Goal: Check status: Check status

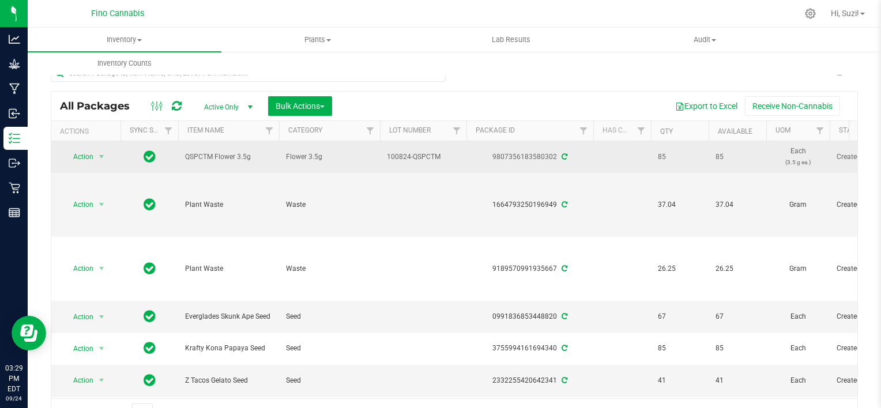
click at [563, 155] on icon at bounding box center [565, 156] width 6 height 7
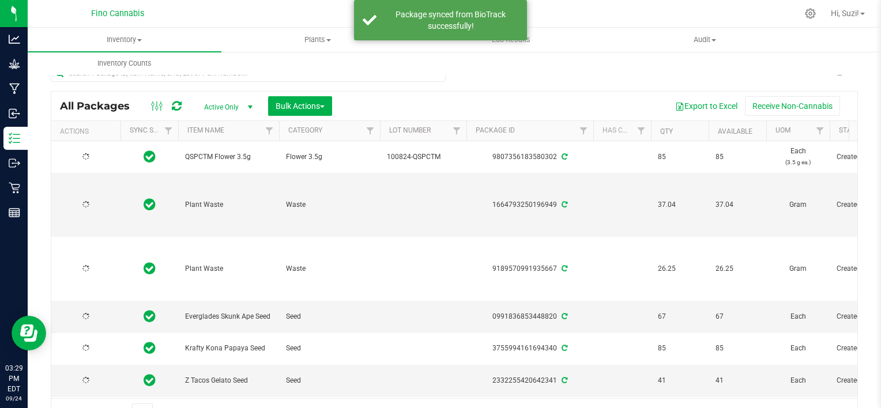
type input "[DATE]"
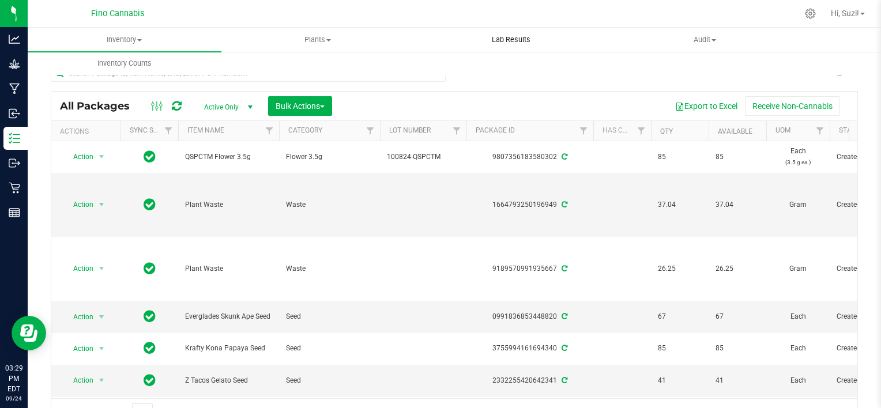
click at [514, 40] on span "Lab Results" at bounding box center [511, 40] width 70 height 10
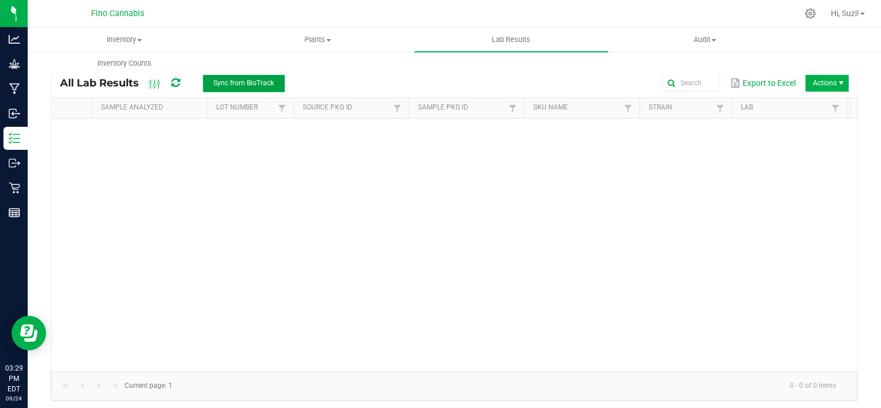
click at [264, 83] on span "Sync from BioTrack" at bounding box center [243, 83] width 61 height 8
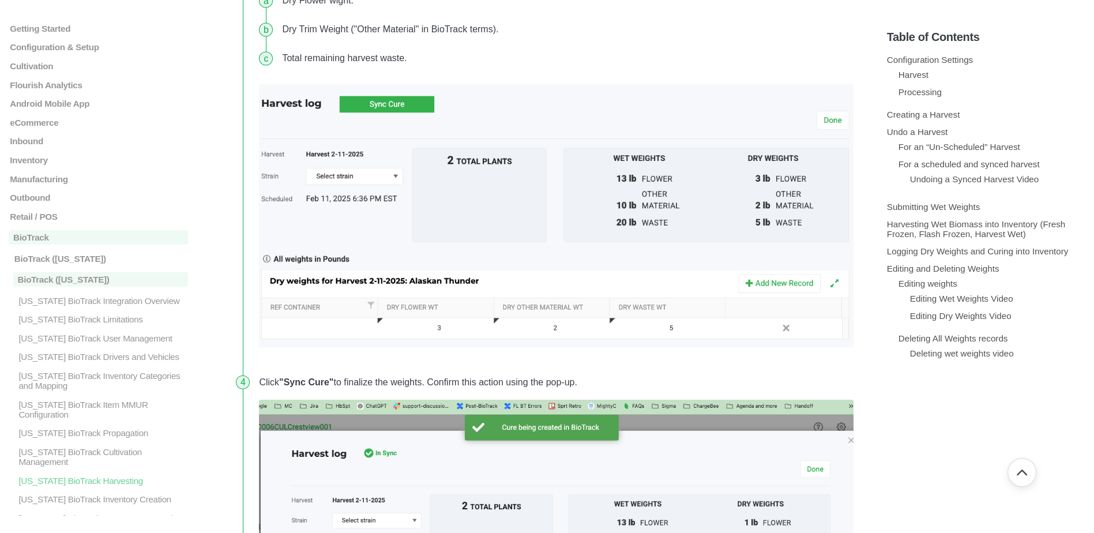
scroll to position [231, 0]
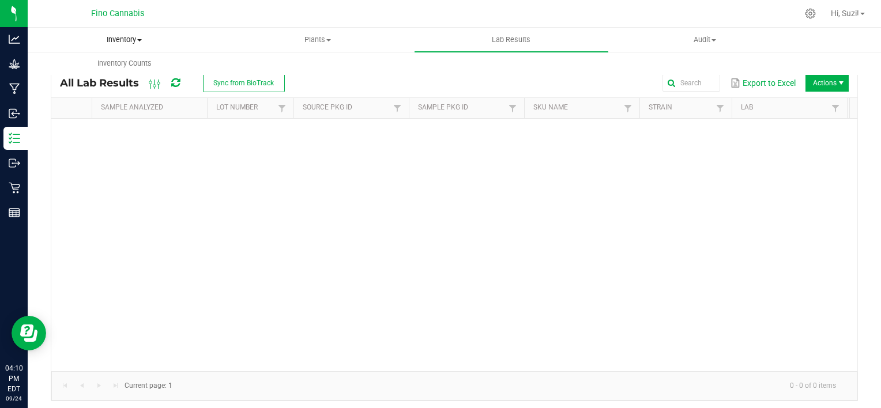
click at [133, 36] on span "Inventory" at bounding box center [124, 40] width 193 height 10
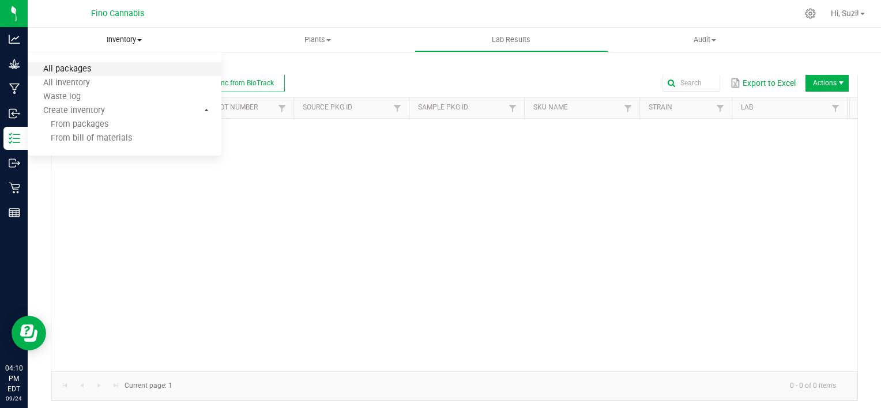
click at [86, 70] on span "All packages" at bounding box center [67, 70] width 79 height 10
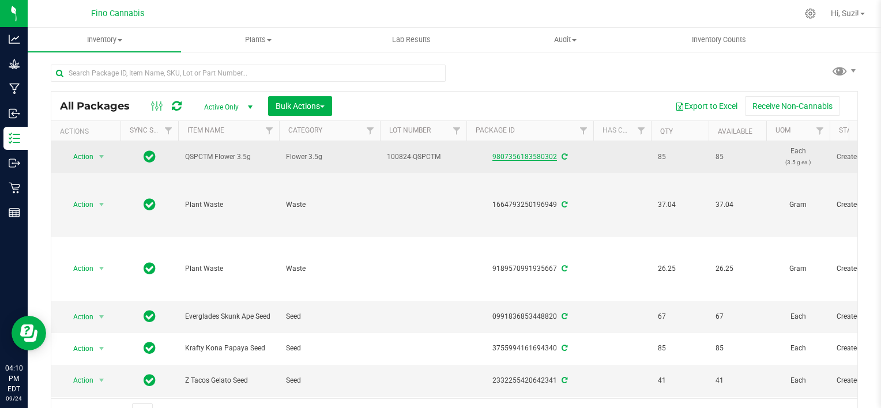
click at [517, 155] on link "9807356183580302" at bounding box center [524, 157] width 65 height 8
